Goal: Information Seeking & Learning: Learn about a topic

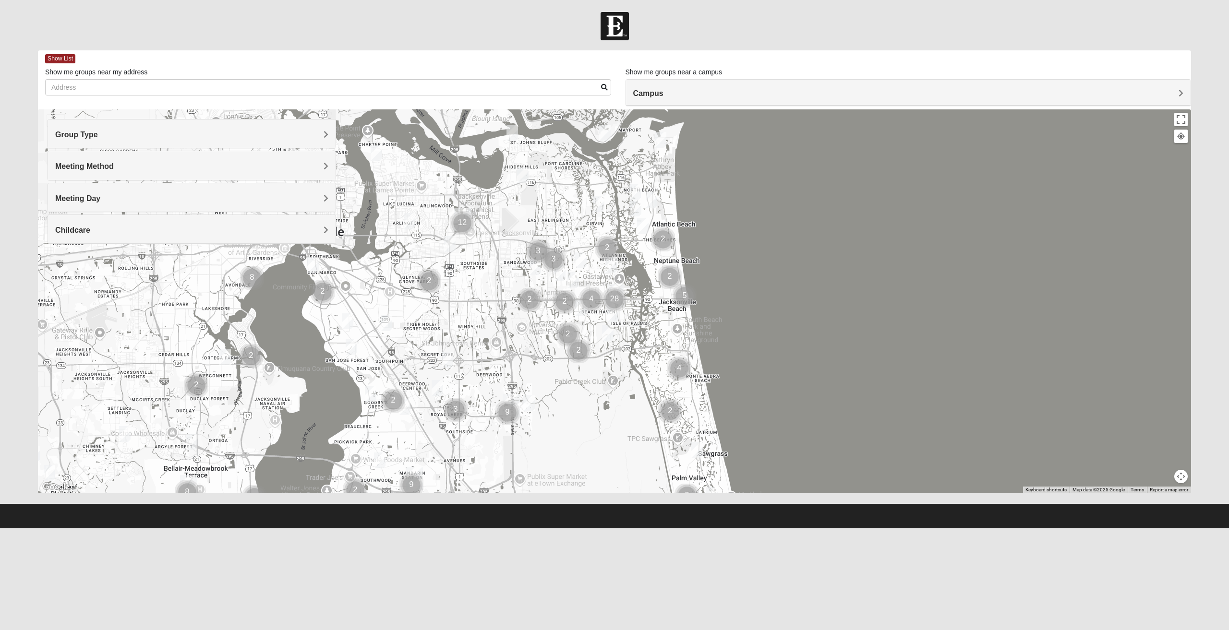
click at [240, 133] on h4 "Group Type" at bounding box center [191, 134] width 273 height 9
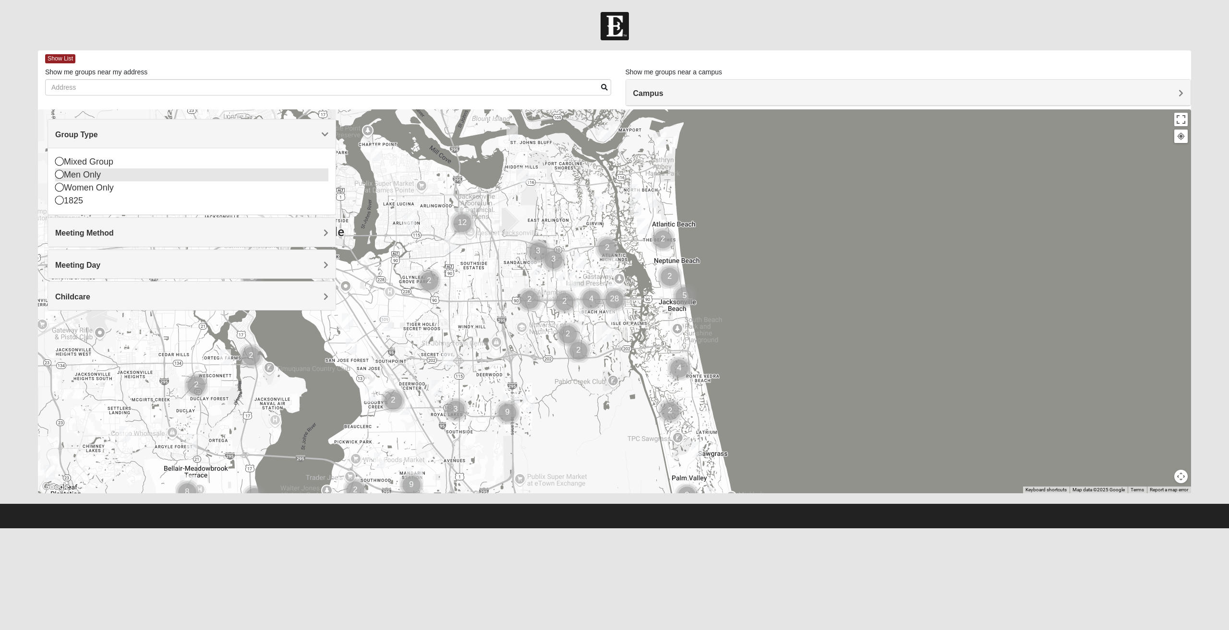
click at [121, 178] on div "Men Only" at bounding box center [191, 175] width 273 height 13
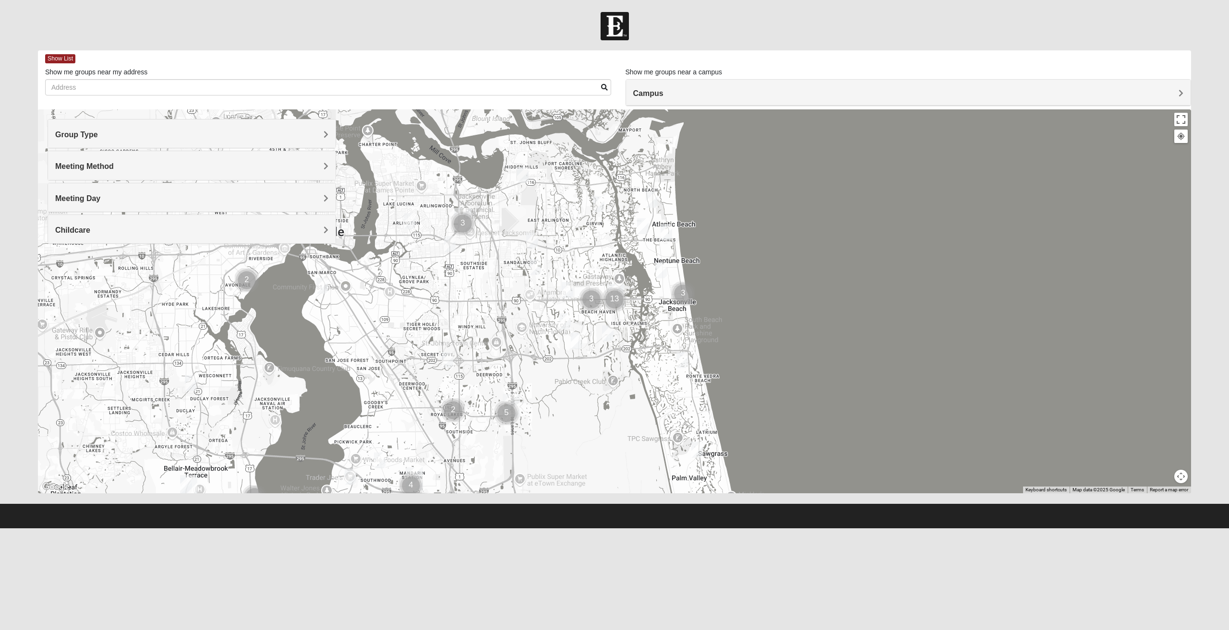
click at [191, 385] on img "Mens Gonzalez 32073" at bounding box center [191, 383] width 12 height 16
click at [134, 357] on span "Learn More" at bounding box center [134, 362] width 40 height 10
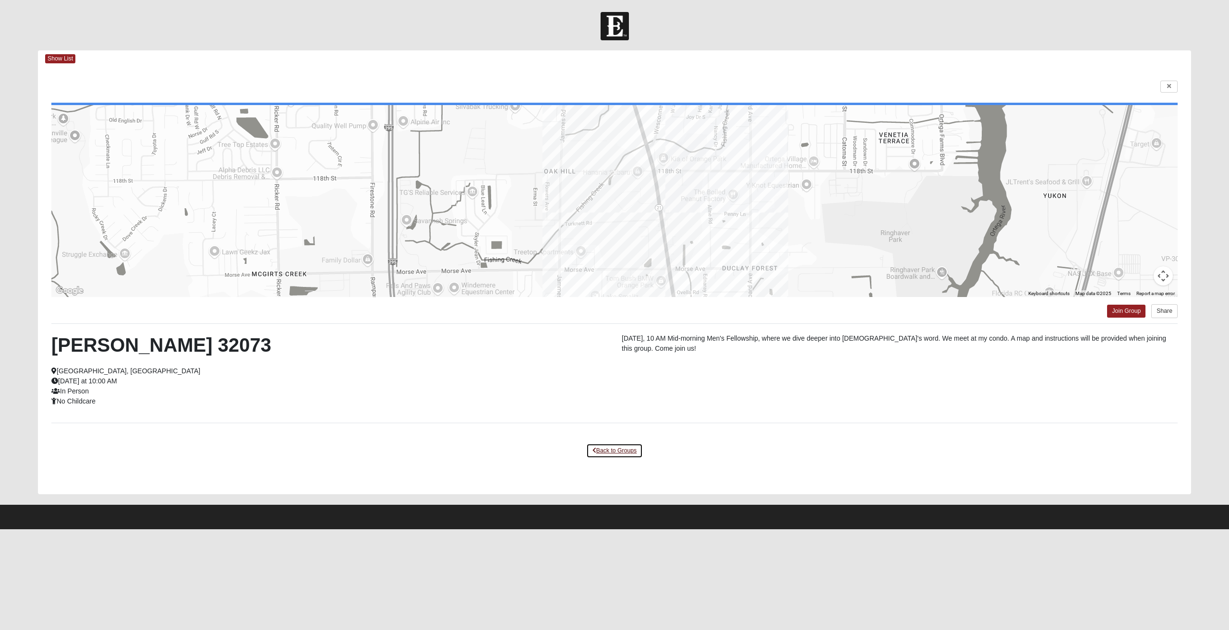
click at [611, 451] on link "Back to Groups" at bounding box center [614, 451] width 57 height 15
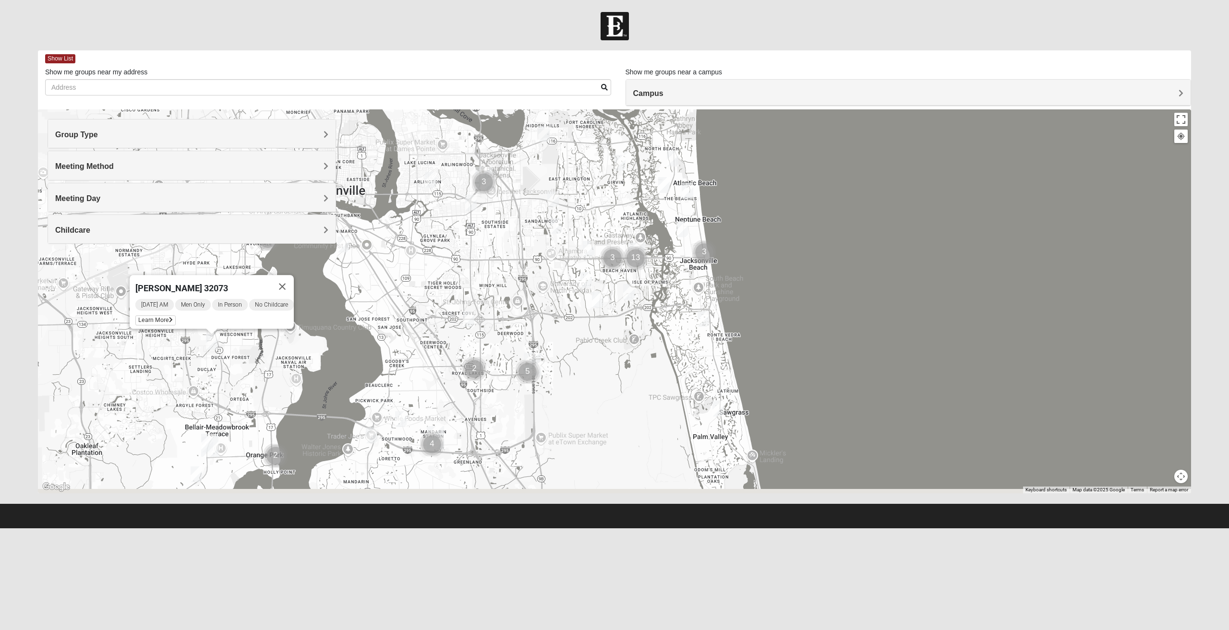
drag, startPoint x: 283, startPoint y: 434, endPoint x: 305, endPoint y: 390, distance: 49.6
click at [305, 390] on div "[PERSON_NAME] 32073 [DATE] AM Men Only In Person No Childcare Learn More" at bounding box center [614, 301] width 1153 height 384
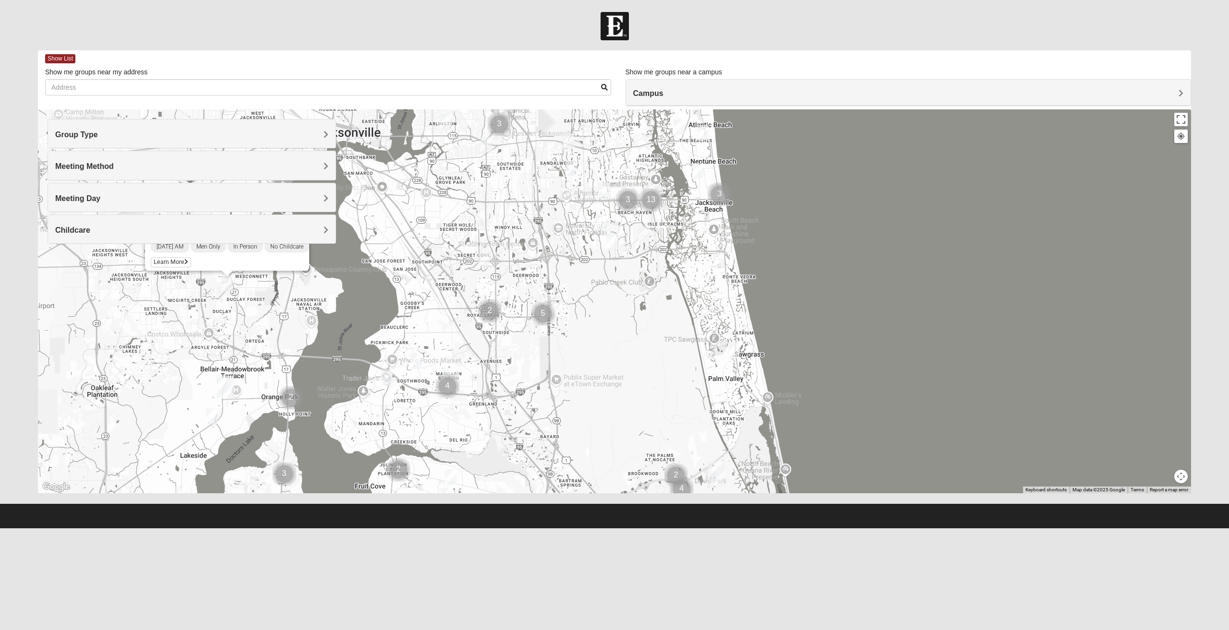
drag, startPoint x: 294, startPoint y: 392, endPoint x: 310, endPoint y: 329, distance: 64.7
click at [310, 329] on div "[PERSON_NAME] 32073 [DATE] AM Men Only In Person No Childcare Learn More" at bounding box center [614, 301] width 1153 height 384
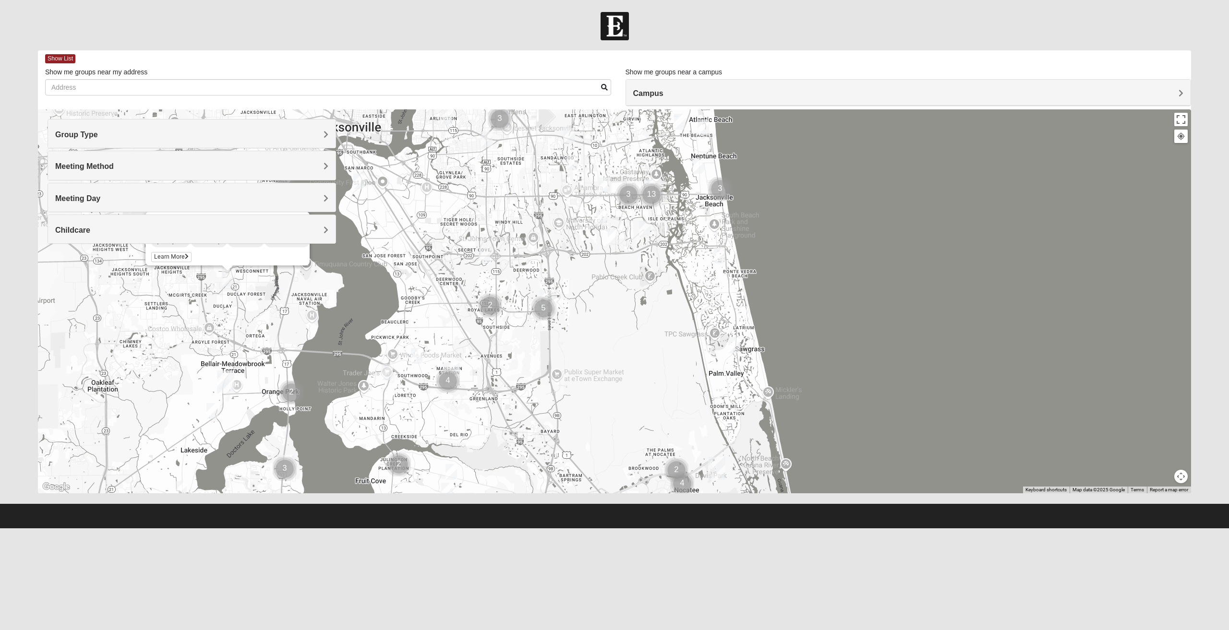
click at [209, 410] on img "Mens Hughes 32073" at bounding box center [212, 411] width 12 height 16
click at [161, 385] on span "Learn More" at bounding box center [156, 390] width 40 height 10
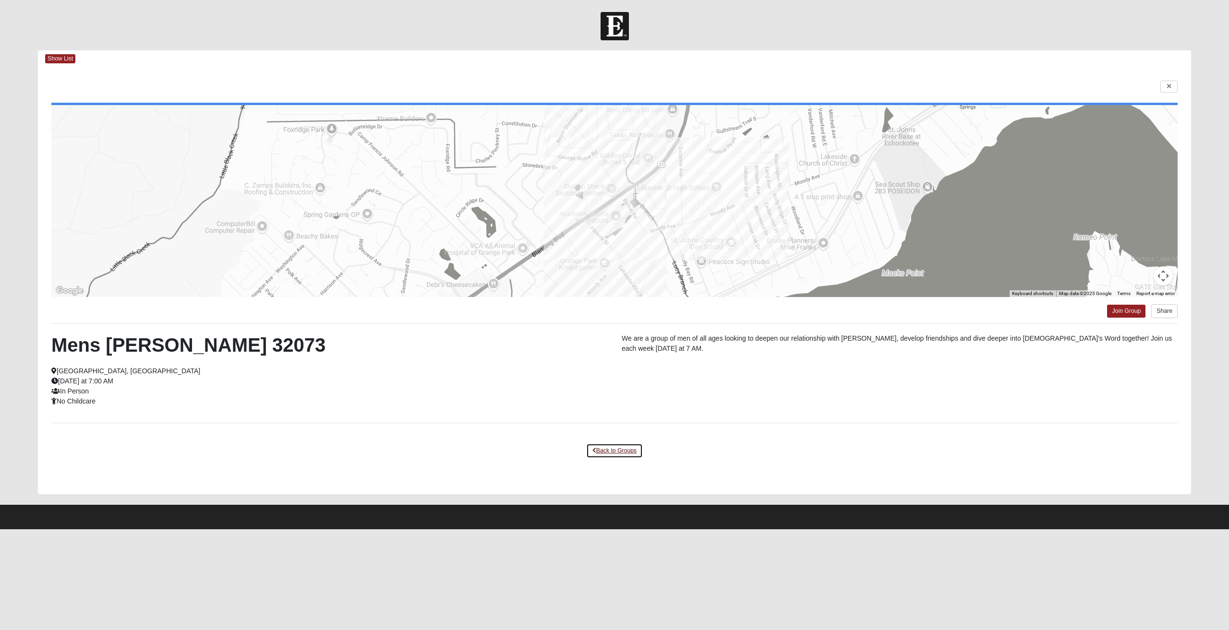
click at [615, 446] on link "Back to Groups" at bounding box center [614, 451] width 57 height 15
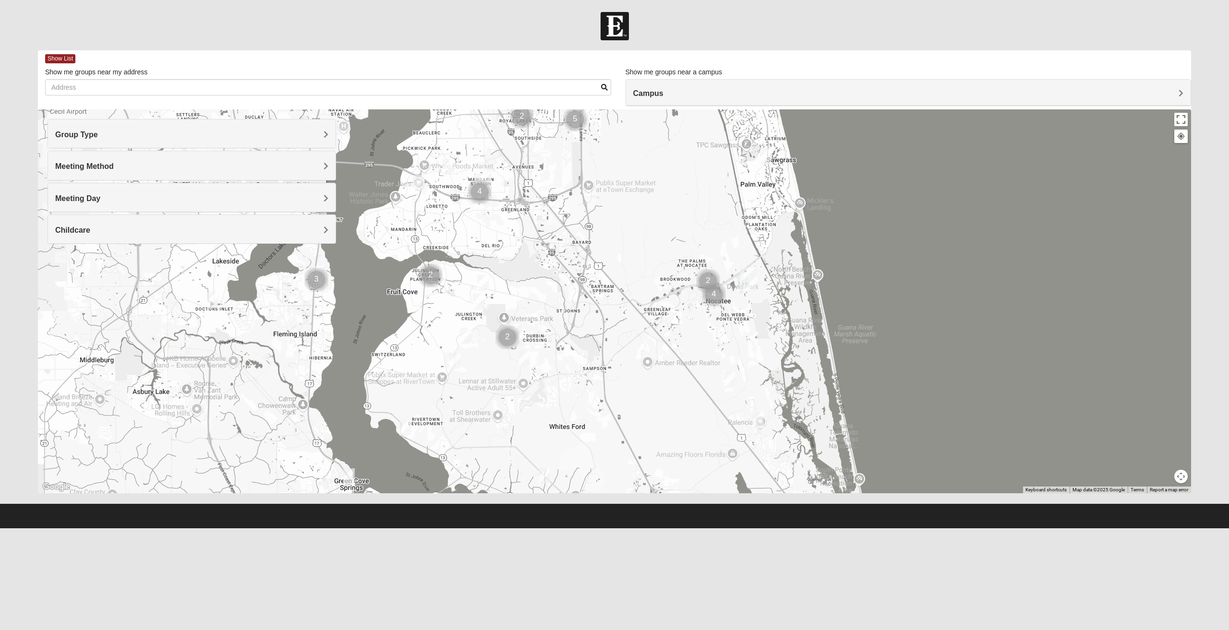
drag, startPoint x: 446, startPoint y: 428, endPoint x: 477, endPoint y: 237, distance: 193.7
click at [477, 237] on div "Mens [PERSON_NAME] 32073 [DATE] AM Men Only In Person No Childcare Learn More" at bounding box center [614, 301] width 1153 height 384
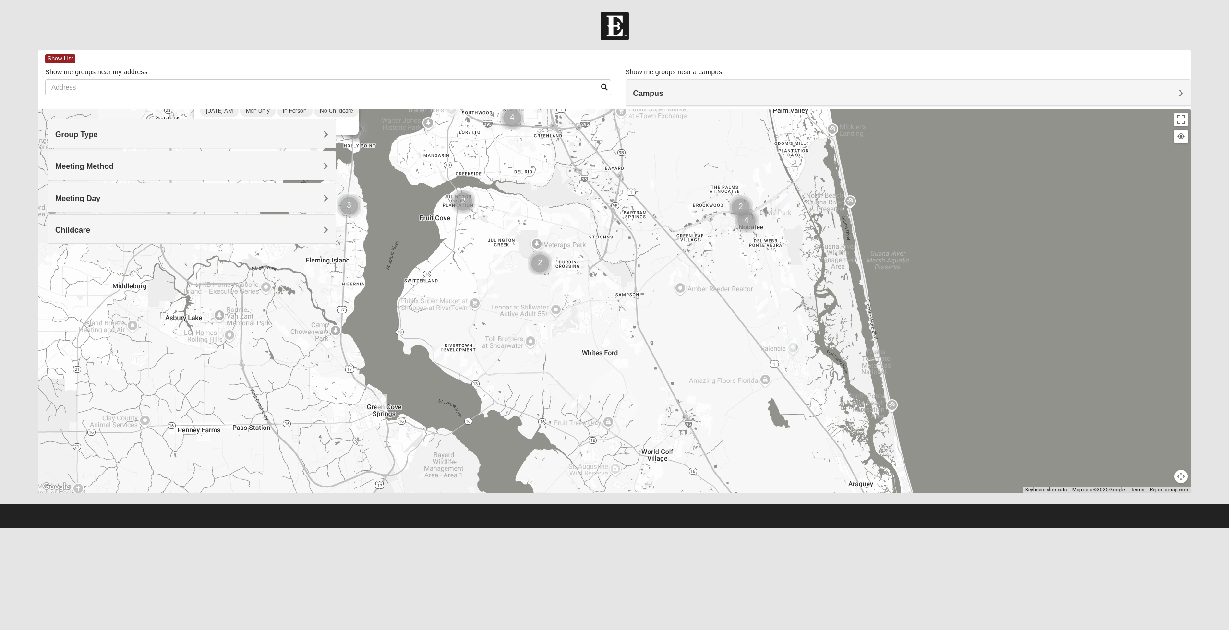
drag, startPoint x: 389, startPoint y: 339, endPoint x: 423, endPoint y: 264, distance: 82.8
click at [423, 264] on div "Mens [PERSON_NAME] 32073 [DATE] AM Men Only In Person No Childcare Learn More" at bounding box center [614, 301] width 1153 height 384
click at [380, 403] on img "Mens Sweeten 32043" at bounding box center [382, 403] width 12 height 16
click at [330, 378] on span "Learn More" at bounding box center [325, 381] width 40 height 10
